Goal: Check status: Check status

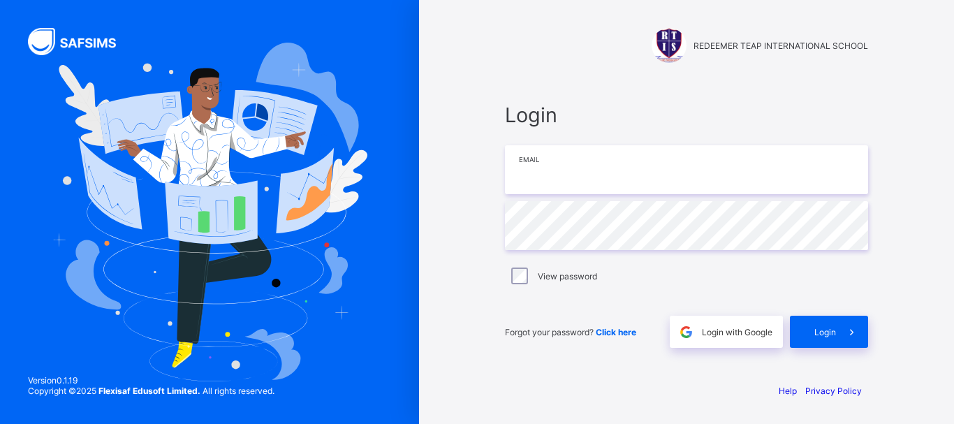
click at [610, 178] on input "email" at bounding box center [686, 169] width 363 height 49
click at [462, 287] on div "REDEEMER TEAP INTERNATIONAL SCHOOL Login Email Password View password Forgot yo…" at bounding box center [686, 212] width 535 height 424
click at [550, 176] on input "email" at bounding box center [686, 169] width 363 height 49
type input "**********"
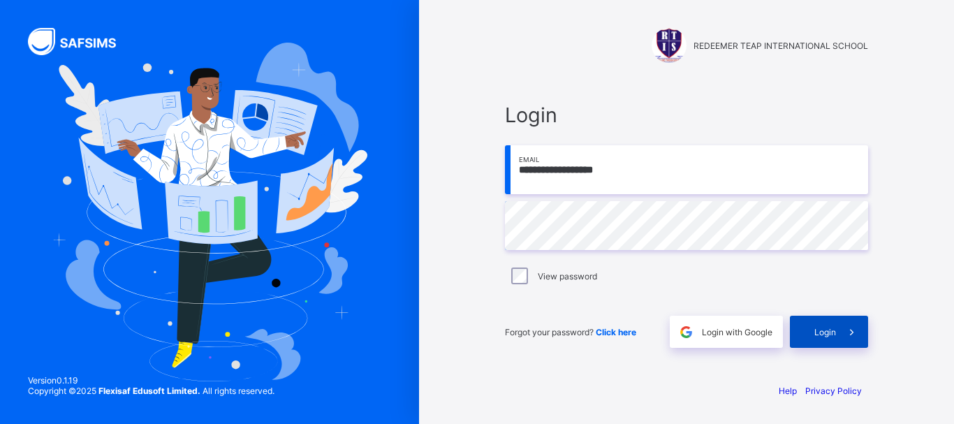
click at [830, 328] on span "Login" at bounding box center [825, 332] width 22 height 10
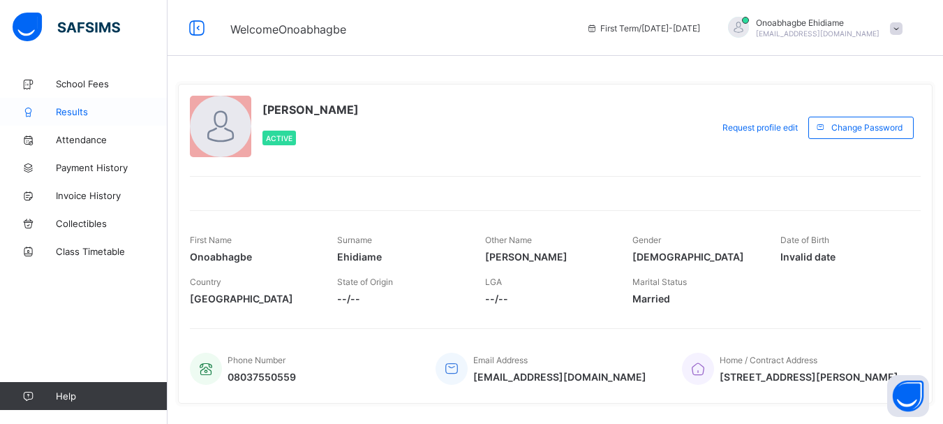
click at [73, 111] on span "Results" at bounding box center [112, 111] width 112 height 11
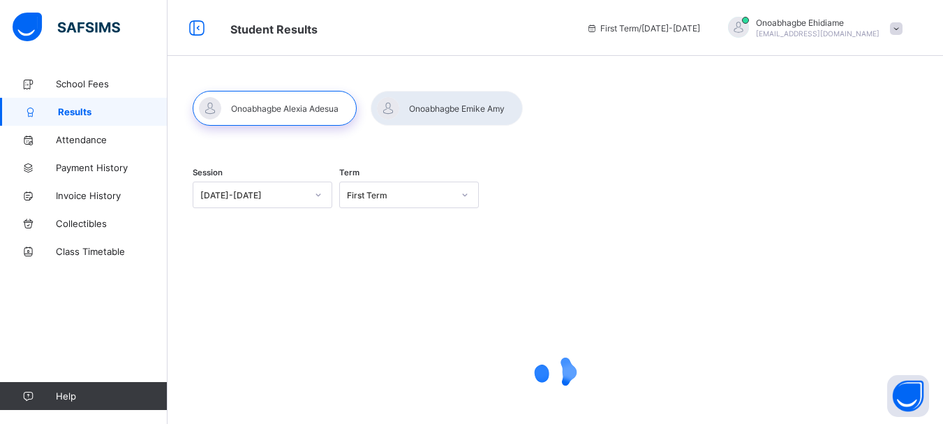
click at [323, 193] on icon at bounding box center [318, 195] width 8 height 14
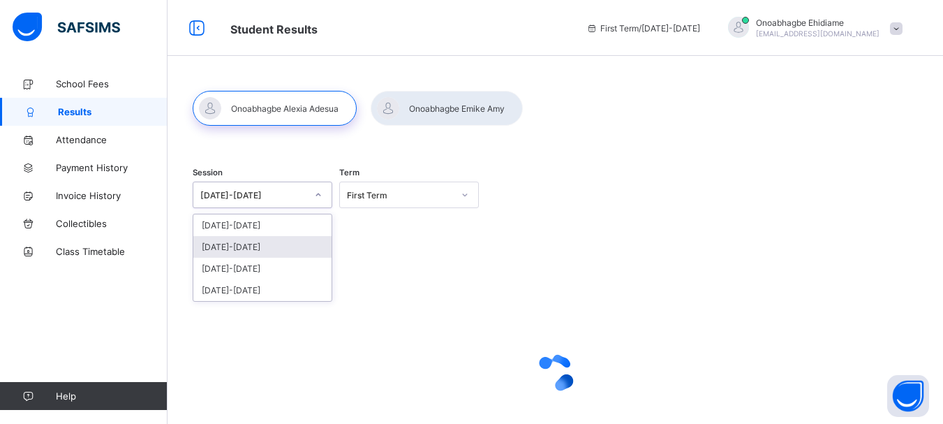
click at [281, 248] on div "[DATE]-[DATE]" at bounding box center [262, 247] width 138 height 22
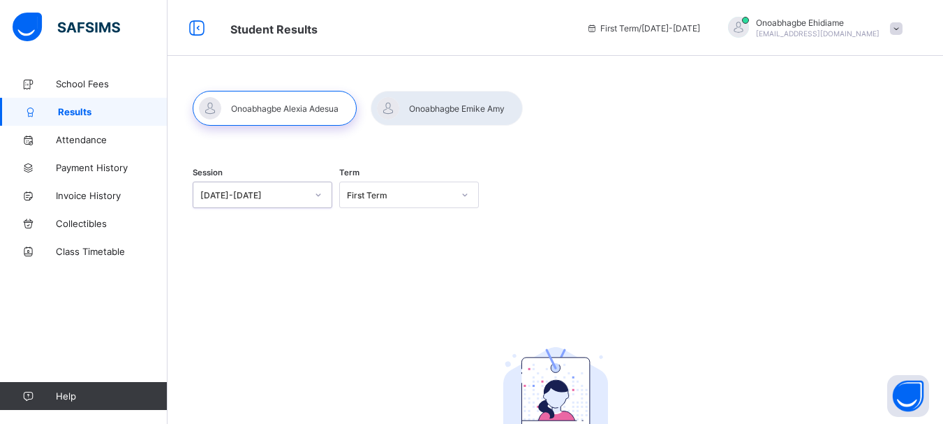
click at [433, 198] on div "First Term" at bounding box center [400, 195] width 106 height 10
click at [419, 247] on div "Second Term" at bounding box center [409, 247] width 138 height 22
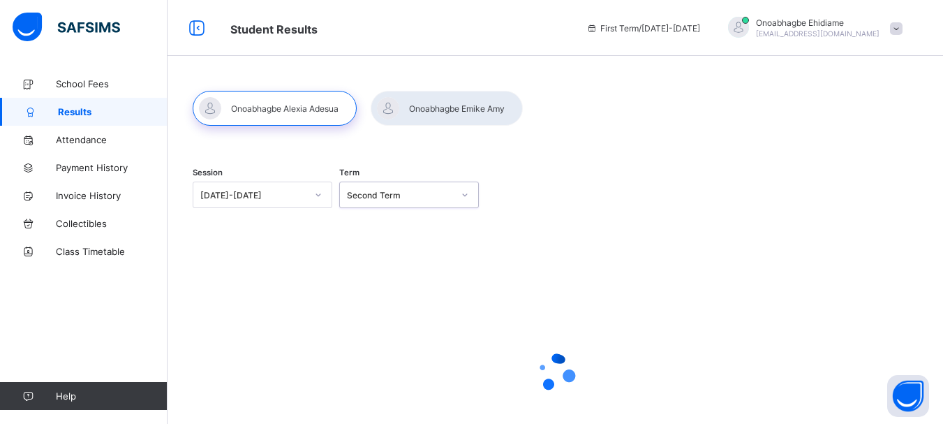
click at [425, 198] on div "Second Term" at bounding box center [400, 195] width 106 height 10
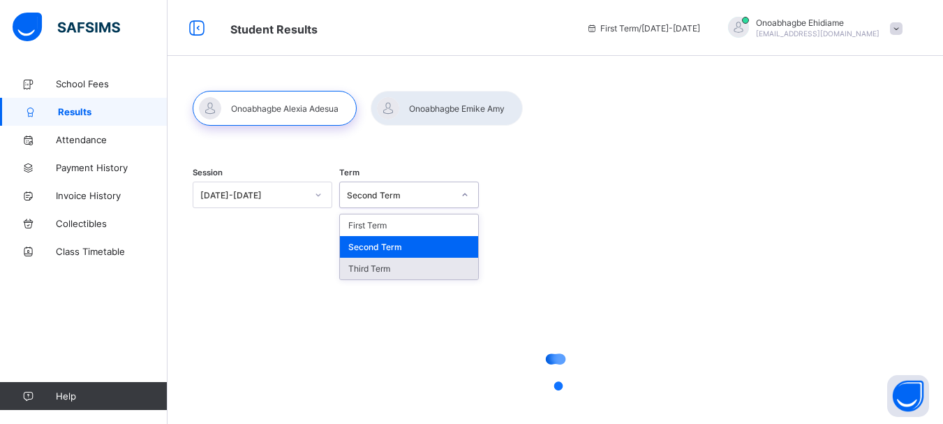
click at [415, 269] on div "Third Term" at bounding box center [409, 269] width 138 height 22
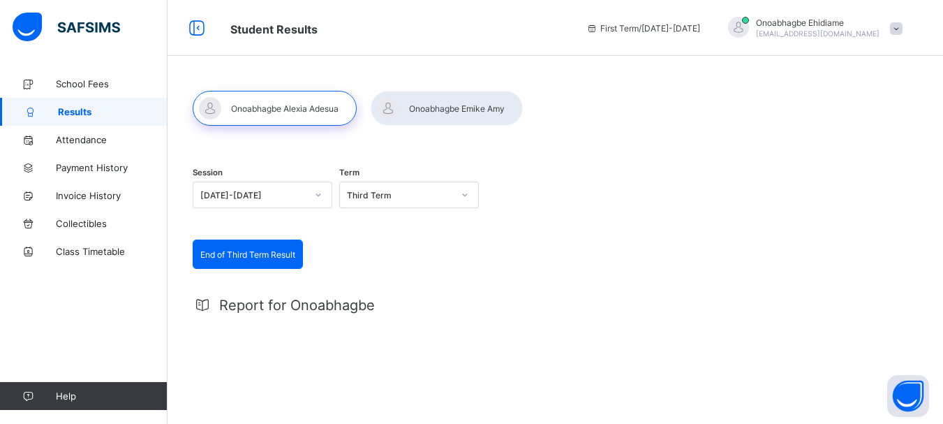
click at [265, 253] on span "End of Third Term Result" at bounding box center [247, 254] width 95 height 10
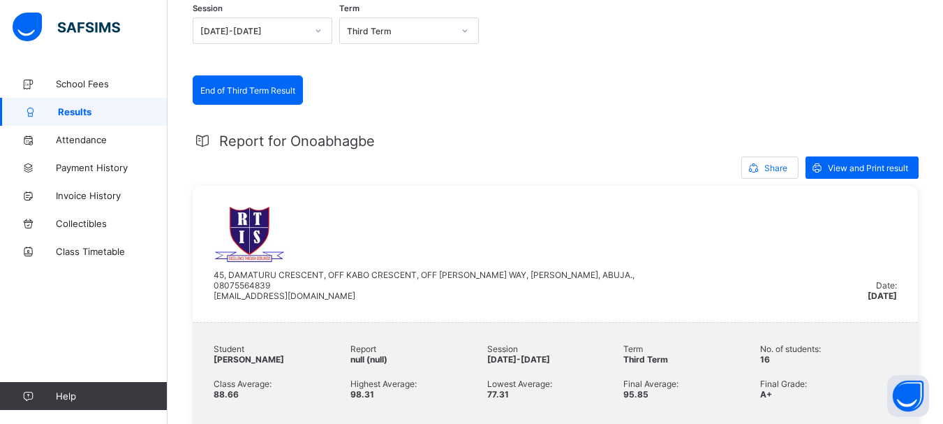
scroll to position [190, 0]
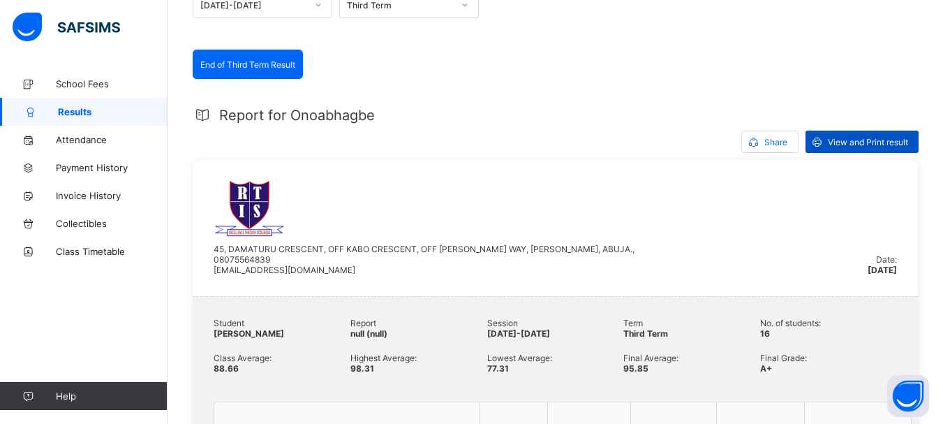
click at [874, 138] on span "View and Print result" at bounding box center [868, 142] width 80 height 10
click at [73, 82] on span "School Fees" at bounding box center [112, 83] width 112 height 11
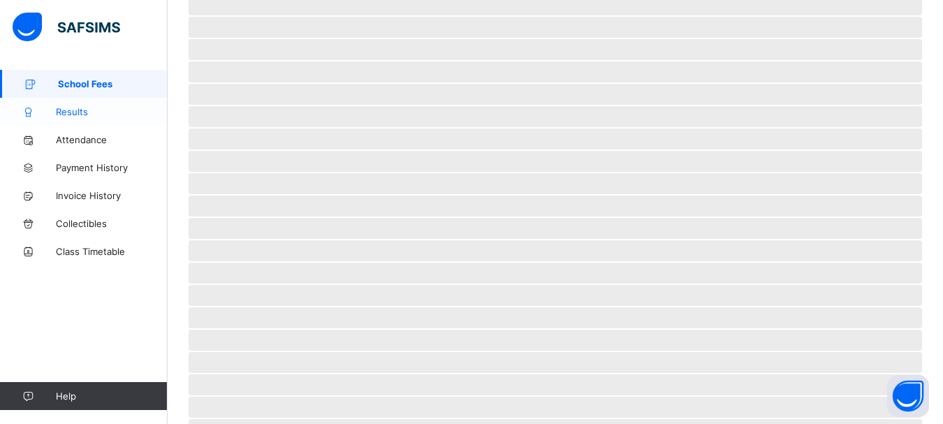
click at [71, 112] on span "Results" at bounding box center [112, 111] width 112 height 11
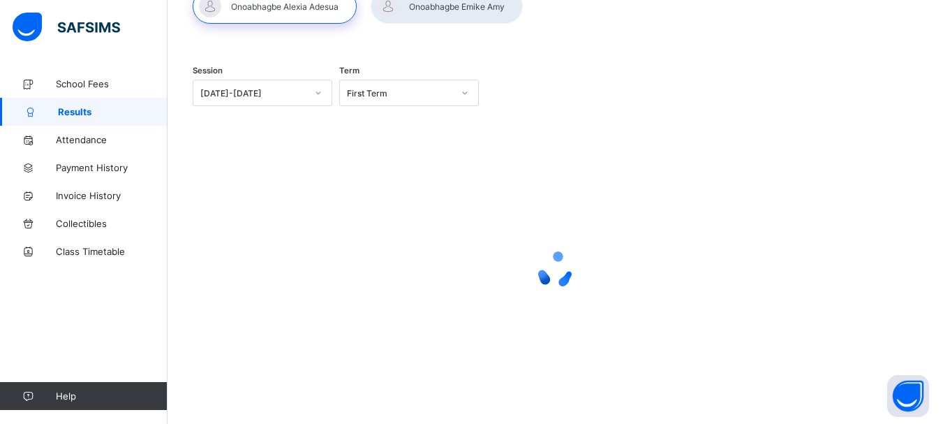
scroll to position [102, 0]
click at [473, 6] on div at bounding box center [447, 6] width 152 height 35
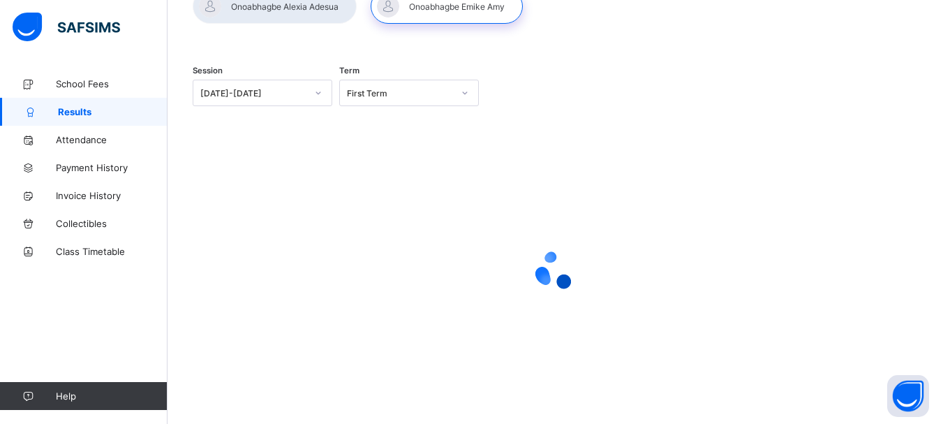
click at [323, 92] on icon at bounding box center [318, 93] width 8 height 14
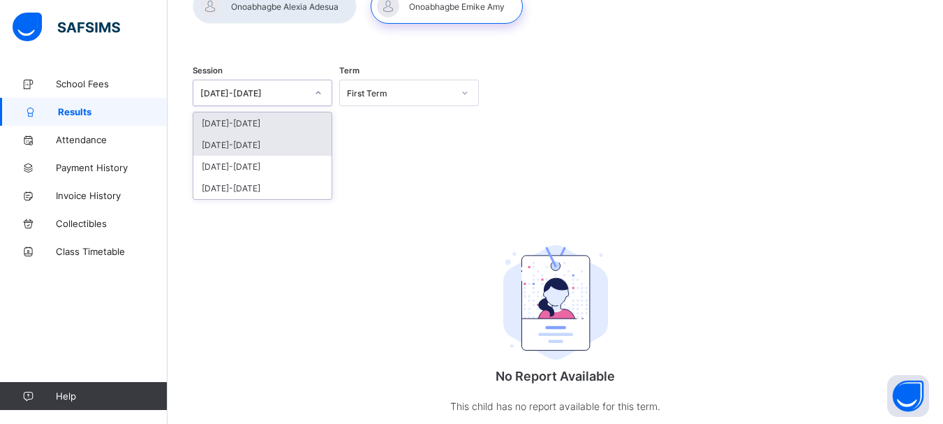
click at [290, 144] on div "[DATE]-[DATE]" at bounding box center [262, 145] width 138 height 22
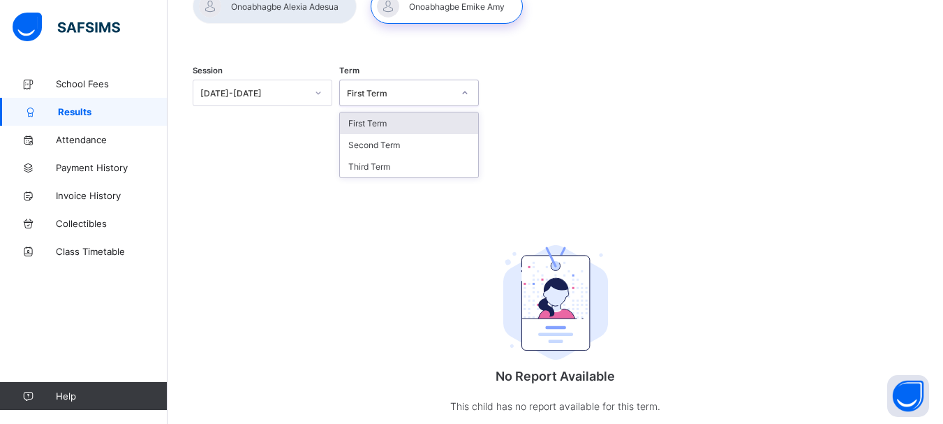
click at [469, 92] on icon at bounding box center [465, 93] width 8 height 14
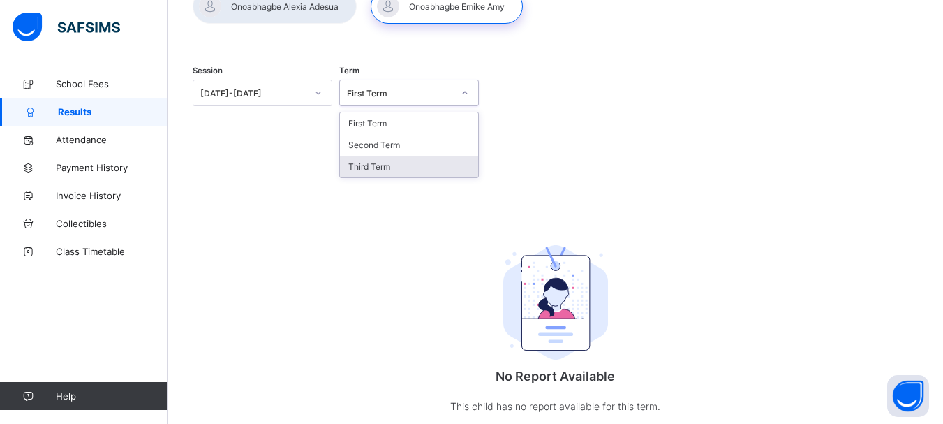
click at [411, 163] on div "Third Term" at bounding box center [409, 167] width 138 height 22
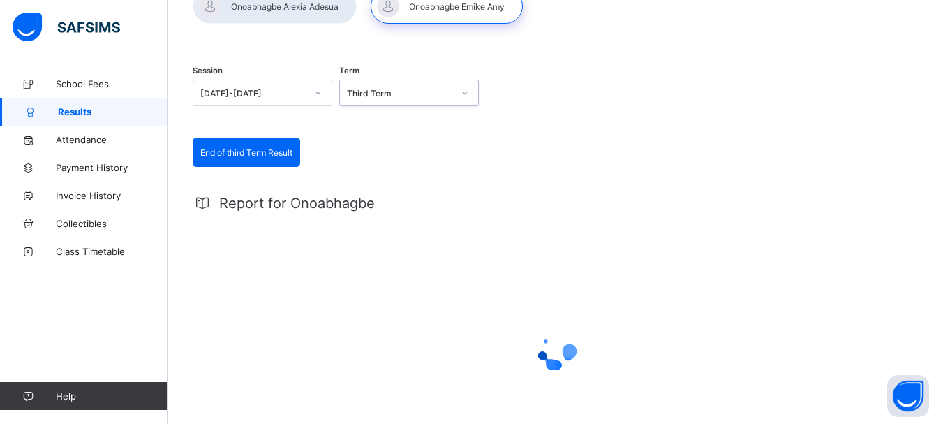
scroll to position [0, 0]
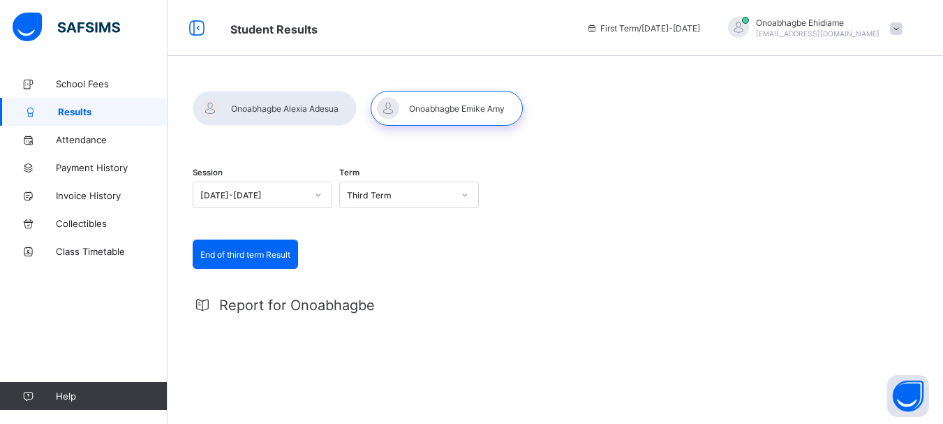
click at [236, 251] on span "End of third term Result" at bounding box center [245, 254] width 90 height 10
click at [243, 248] on div "End of third term Result" at bounding box center [245, 254] width 104 height 28
click at [244, 248] on div "End of third term Result" at bounding box center [245, 254] width 104 height 28
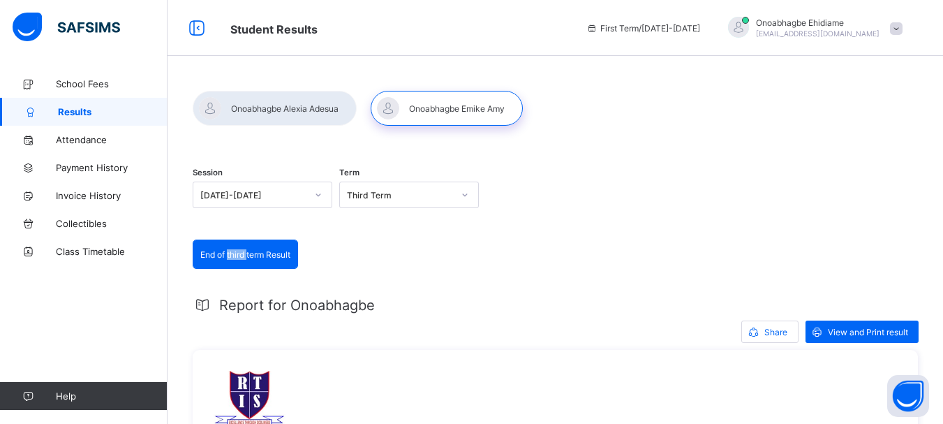
click at [871, 159] on div "Session 2024-2025 Term Third Term" at bounding box center [556, 197] width 726 height 86
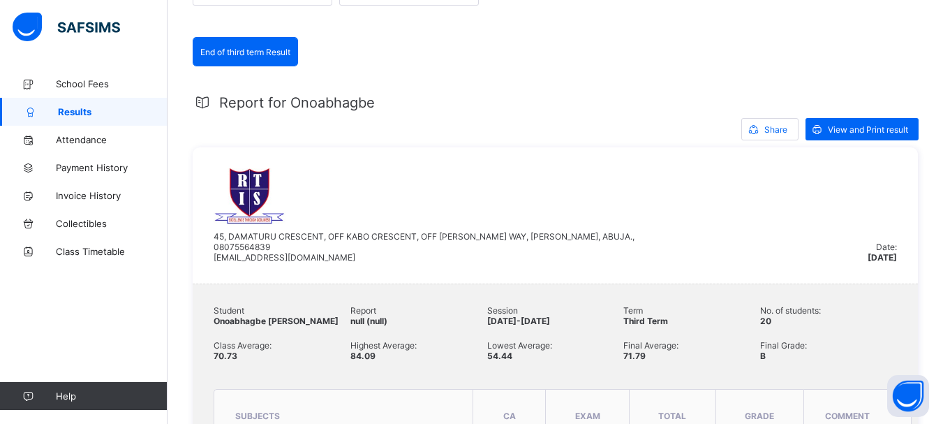
scroll to position [279, 0]
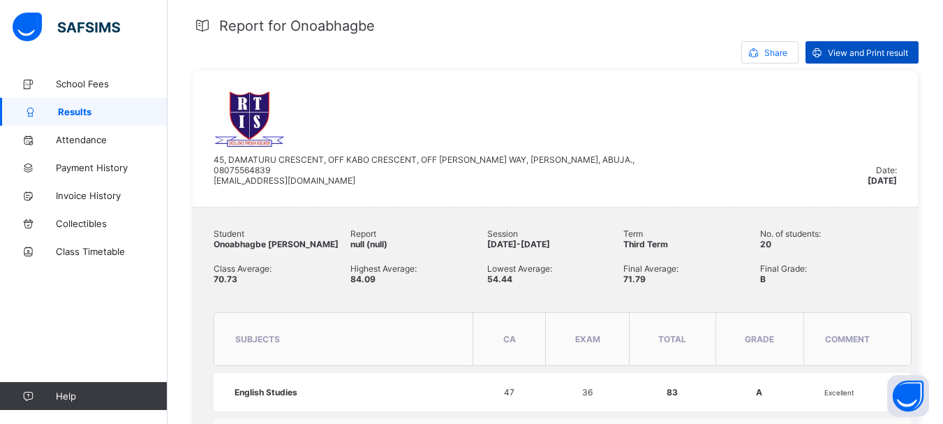
click at [862, 52] on span "View and Print result" at bounding box center [868, 52] width 80 height 10
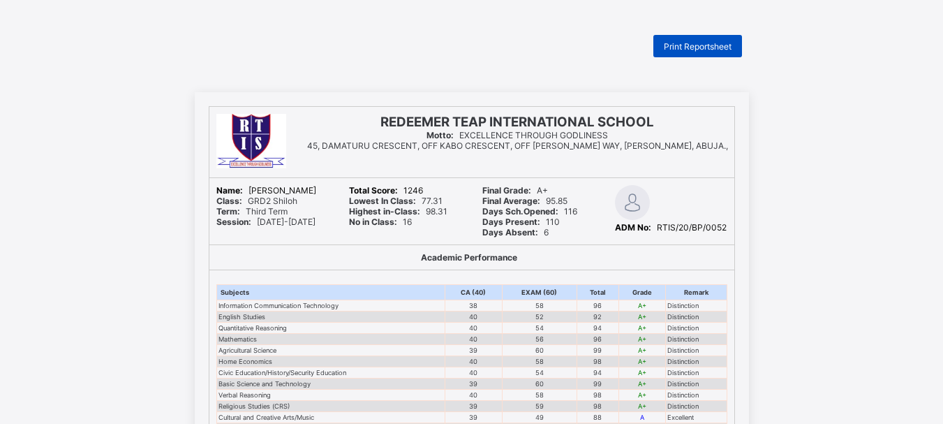
click at [702, 42] on span "Print Reportsheet" at bounding box center [698, 46] width 68 height 10
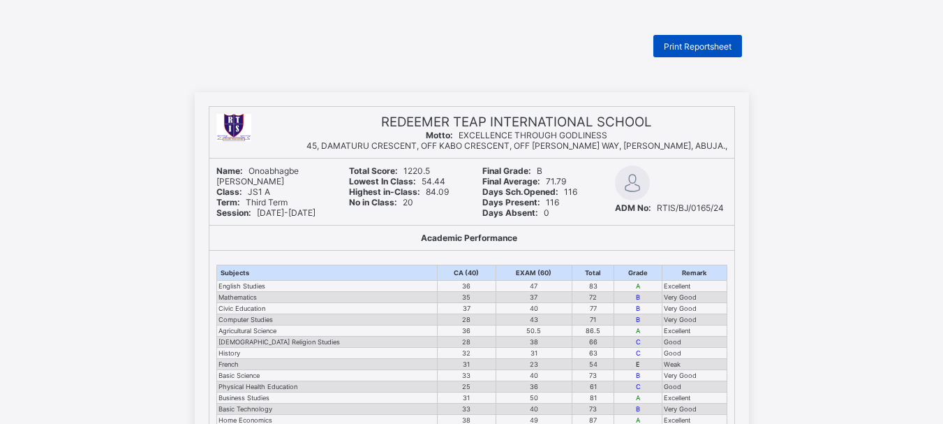
click at [698, 43] on span "Print Reportsheet" at bounding box center [698, 46] width 68 height 10
